Goal: Transaction & Acquisition: Purchase product/service

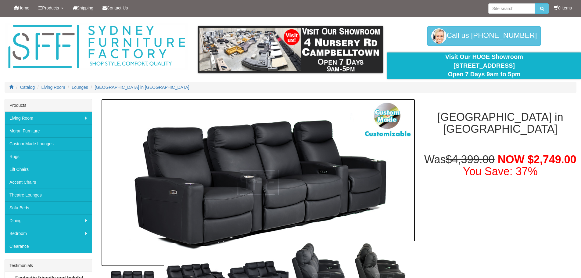
click at [234, 205] on img at bounding box center [258, 182] width 314 height 167
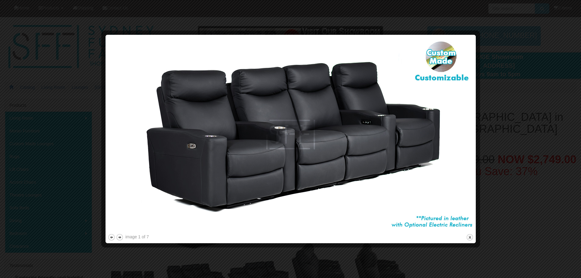
click at [247, 173] on img at bounding box center [291, 135] width 366 height 196
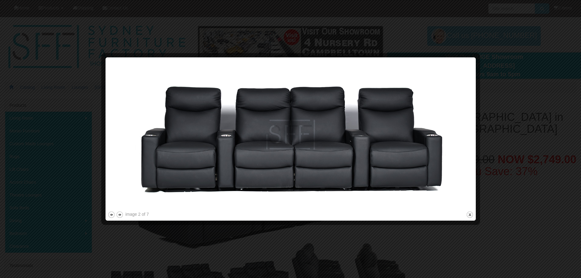
click at [192, 144] on img at bounding box center [291, 134] width 366 height 150
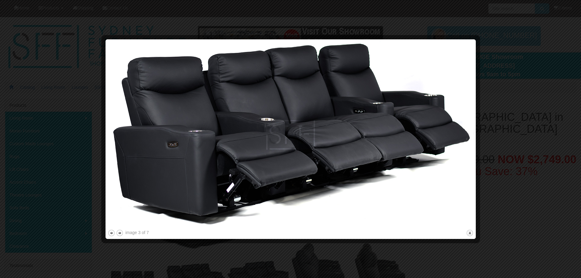
click at [474, 150] on div at bounding box center [477, 138] width 6 height 195
click at [549, 70] on div at bounding box center [290, 139] width 581 height 278
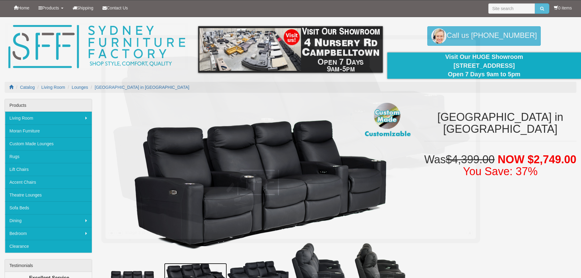
scroll to position [17, 0]
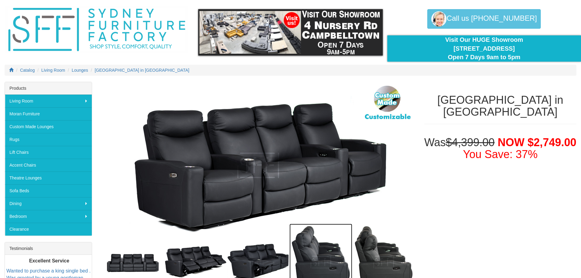
click at [323, 246] on img at bounding box center [321, 262] width 63 height 77
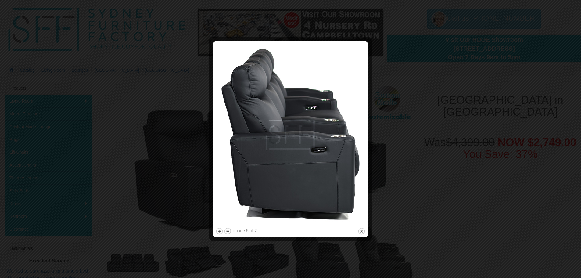
click at [264, 103] on img at bounding box center [291, 134] width 150 height 183
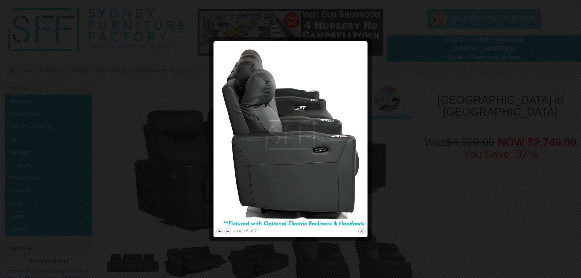
click at [261, 101] on img at bounding box center [291, 134] width 150 height 183
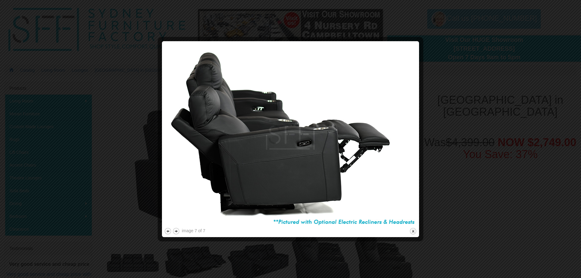
click at [480, 134] on div at bounding box center [290, 139] width 581 height 278
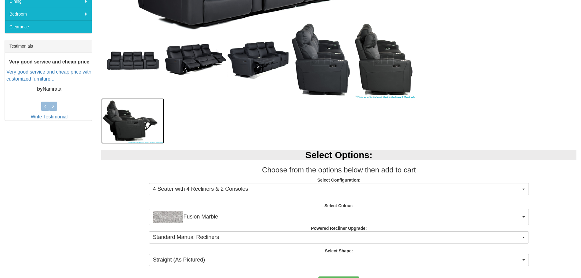
scroll to position [232, 0]
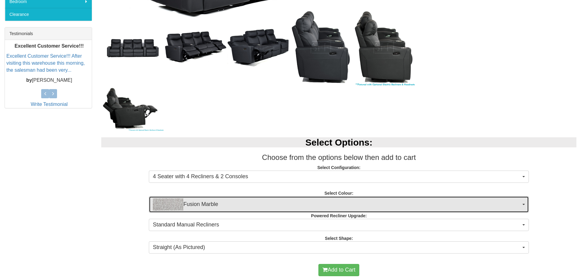
click at [223, 207] on span "Fusion Marble" at bounding box center [337, 204] width 368 height 12
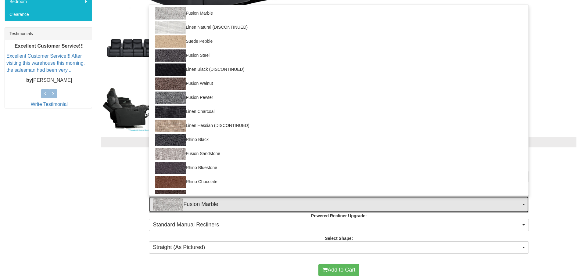
click at [223, 206] on span "Fusion Marble" at bounding box center [337, 204] width 368 height 12
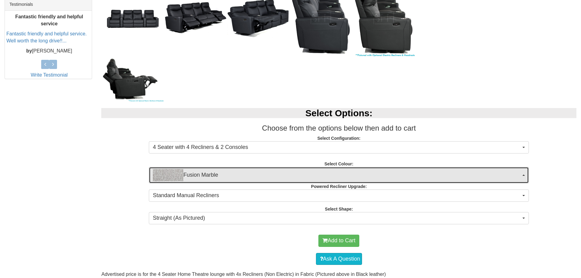
scroll to position [262, 0]
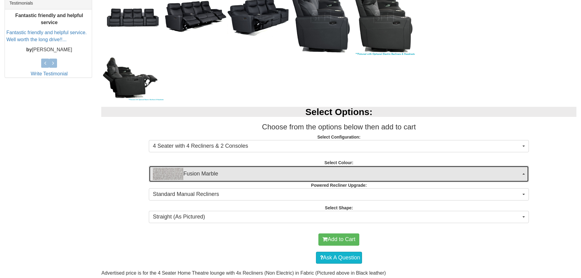
click at [257, 174] on span "Fusion Marble" at bounding box center [337, 174] width 368 height 12
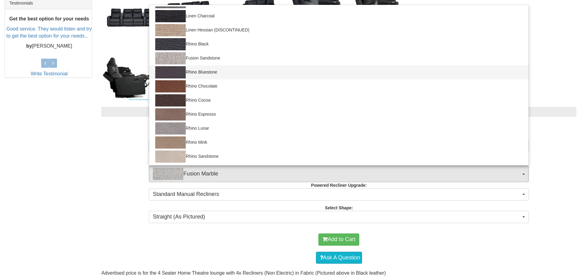
scroll to position [65, 0]
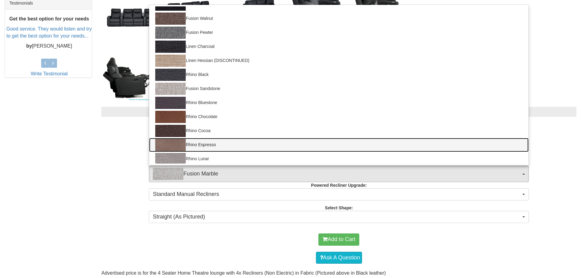
click at [220, 143] on link "Rhino Espresso" at bounding box center [339, 145] width 380 height 14
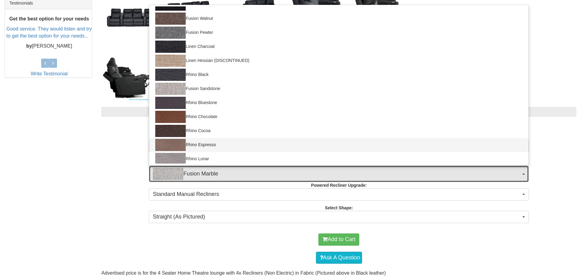
select select "1560"
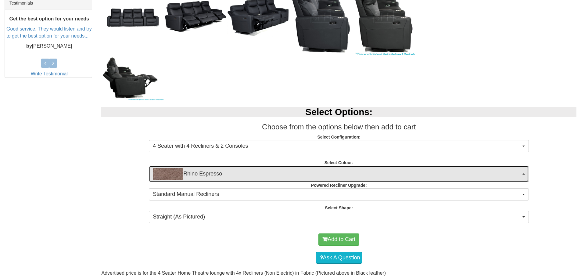
click at [212, 174] on span "Rhino Espresso" at bounding box center [337, 174] width 368 height 12
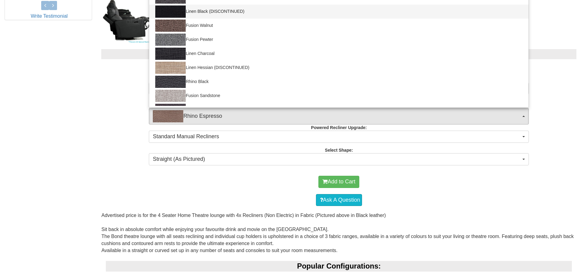
scroll to position [354, 0]
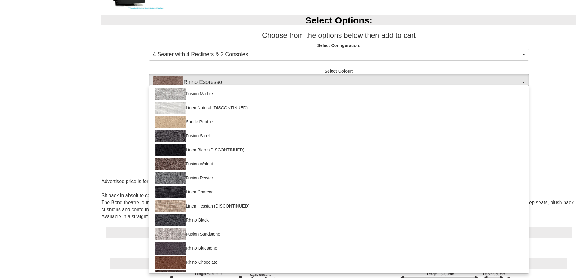
click at [111, 134] on div "Select Options: Choose from the options below then add to cart Select Configura…" at bounding box center [339, 72] width 484 height 127
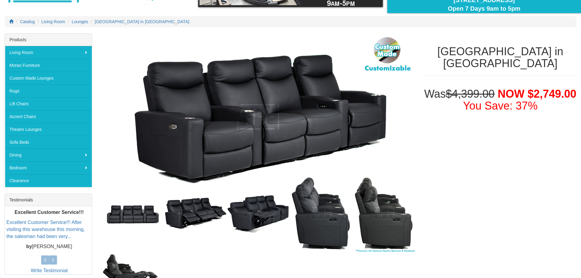
scroll to position [49, 0]
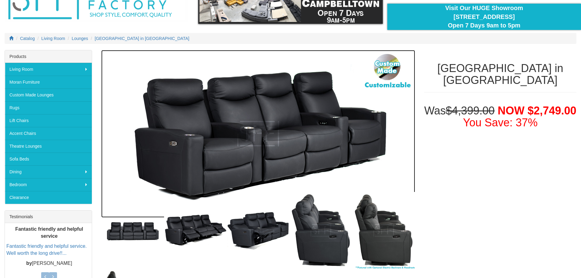
click at [212, 143] on img at bounding box center [258, 133] width 314 height 167
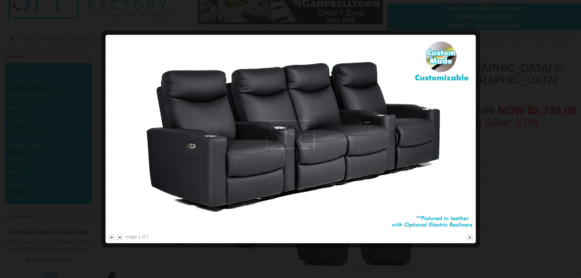
click at [500, 219] on div at bounding box center [290, 139] width 581 height 278
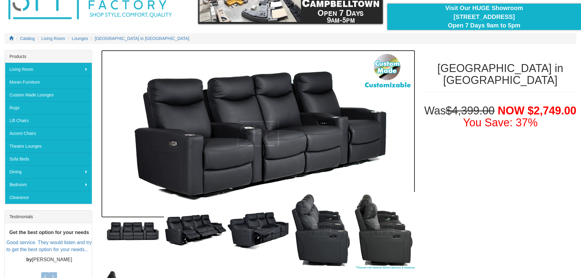
click at [302, 160] on img at bounding box center [258, 133] width 314 height 167
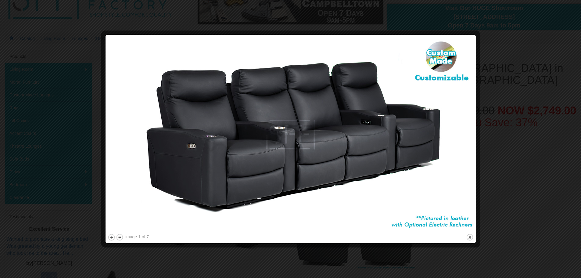
click at [493, 221] on div at bounding box center [290, 139] width 581 height 278
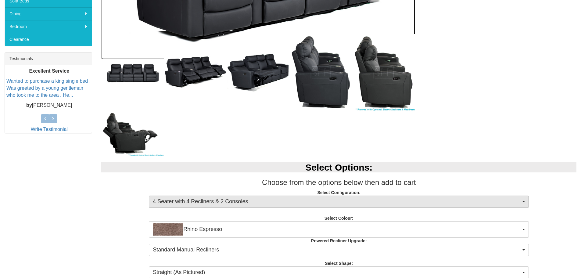
scroll to position [262, 0]
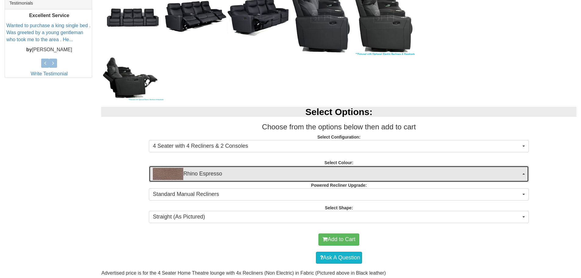
click at [280, 172] on span "Rhino Espresso" at bounding box center [337, 174] width 368 height 12
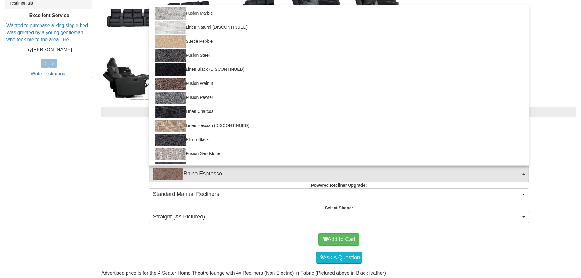
scroll to position [95, 0]
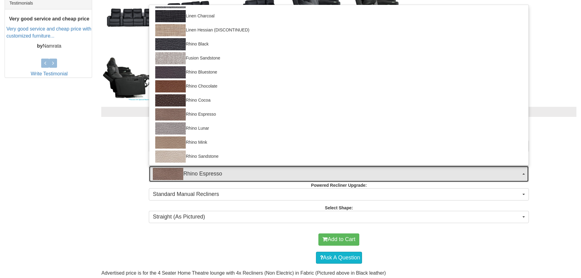
click at [255, 181] on button "Rhino Espresso" at bounding box center [339, 174] width 380 height 16
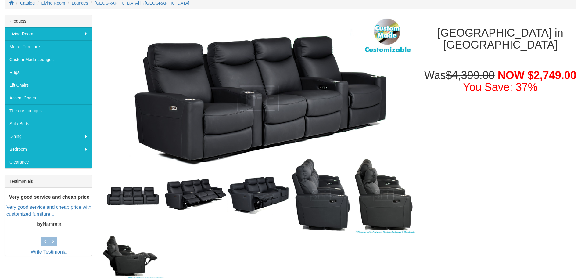
scroll to position [122, 0]
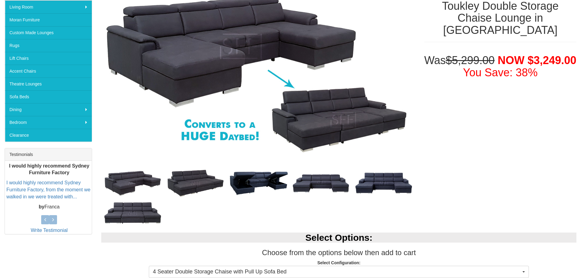
scroll to position [122, 0]
